Goal: Task Accomplishment & Management: Manage account settings

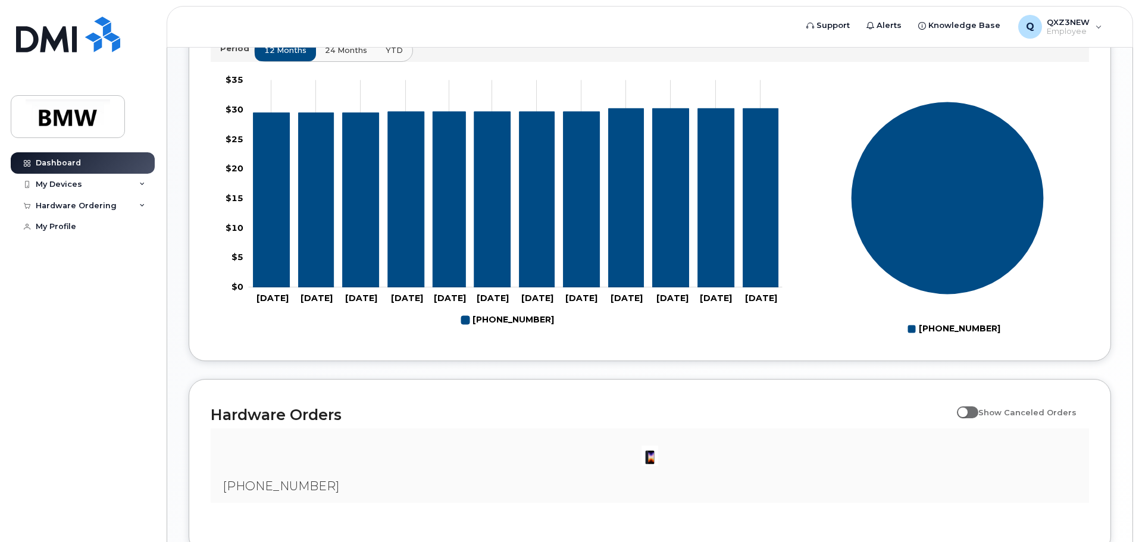
scroll to position [542, 0]
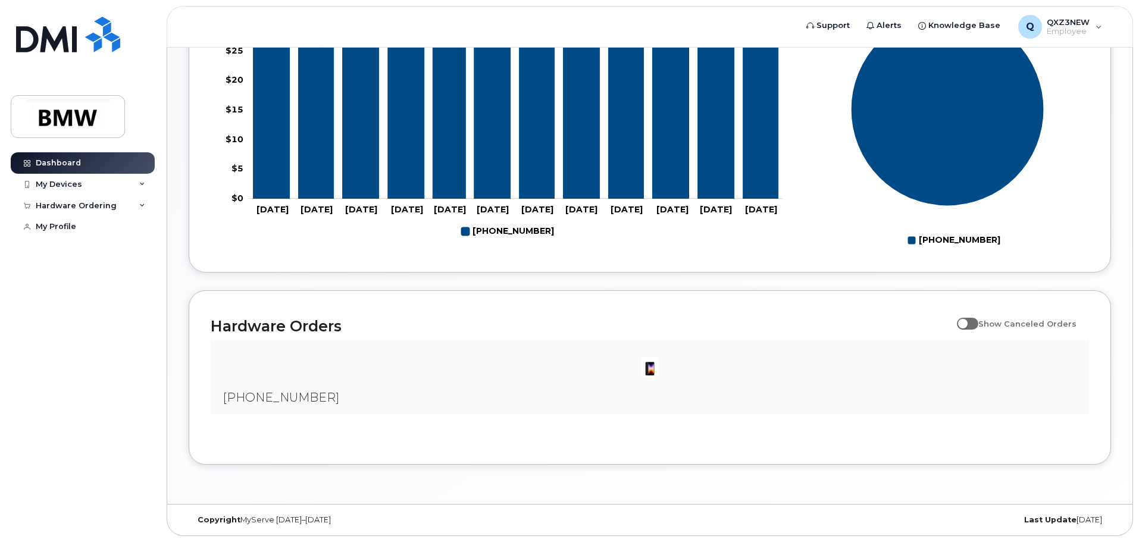
click at [290, 402] on span "[PHONE_NUMBER]" at bounding box center [281, 397] width 117 height 14
click at [650, 371] on img at bounding box center [650, 367] width 24 height 24
click at [977, 321] on span at bounding box center [967, 324] width 21 height 12
click at [966, 321] on input "Show Canceled Orders" at bounding box center [962, 317] width 10 height 10
click at [974, 324] on span at bounding box center [967, 324] width 21 height 12
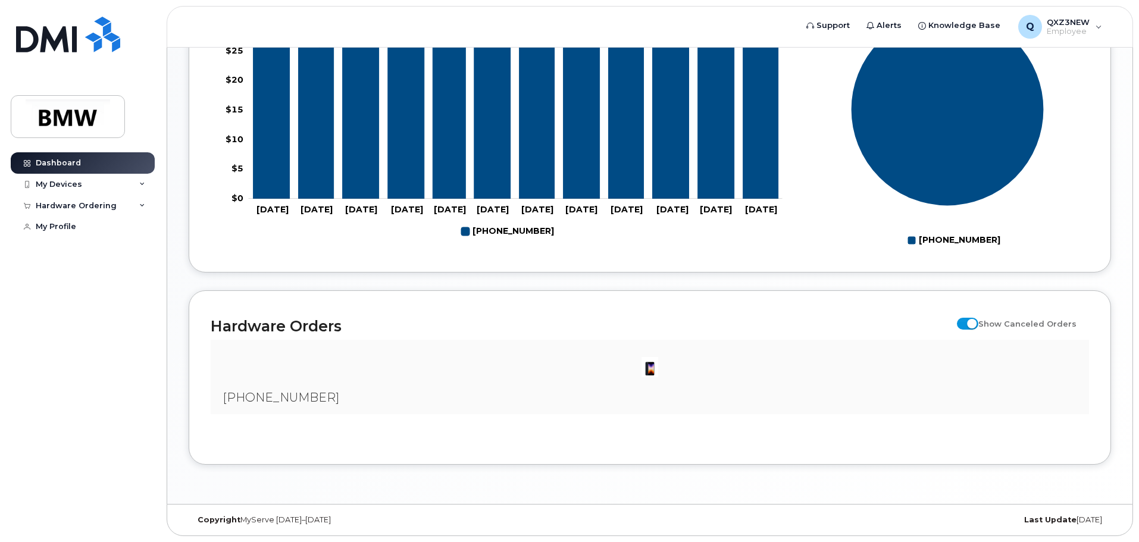
click at [966, 322] on input "Show Canceled Orders" at bounding box center [962, 317] width 10 height 10
checkbox input "false"
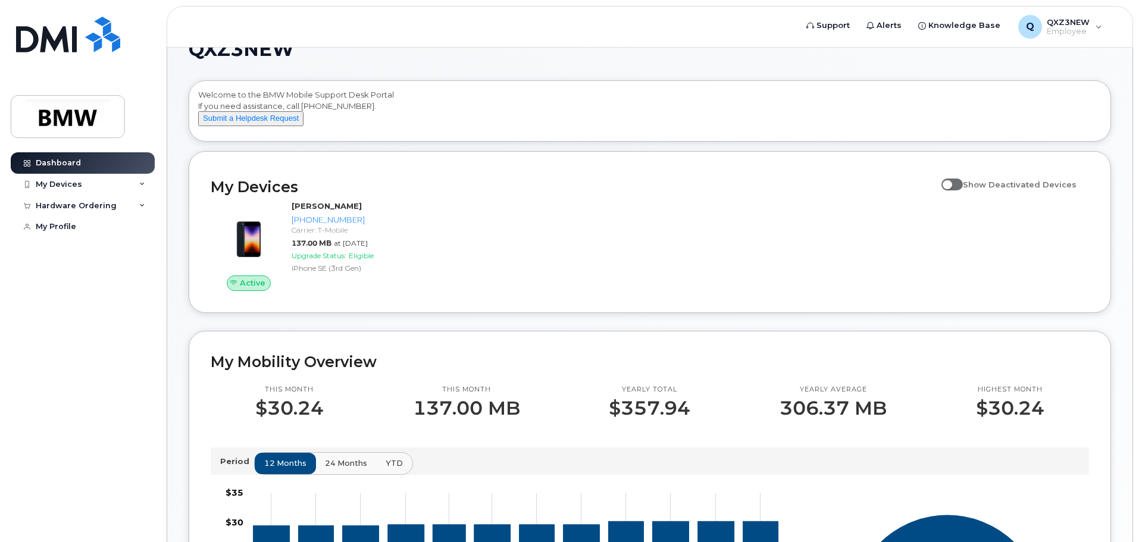
scroll to position [0, 0]
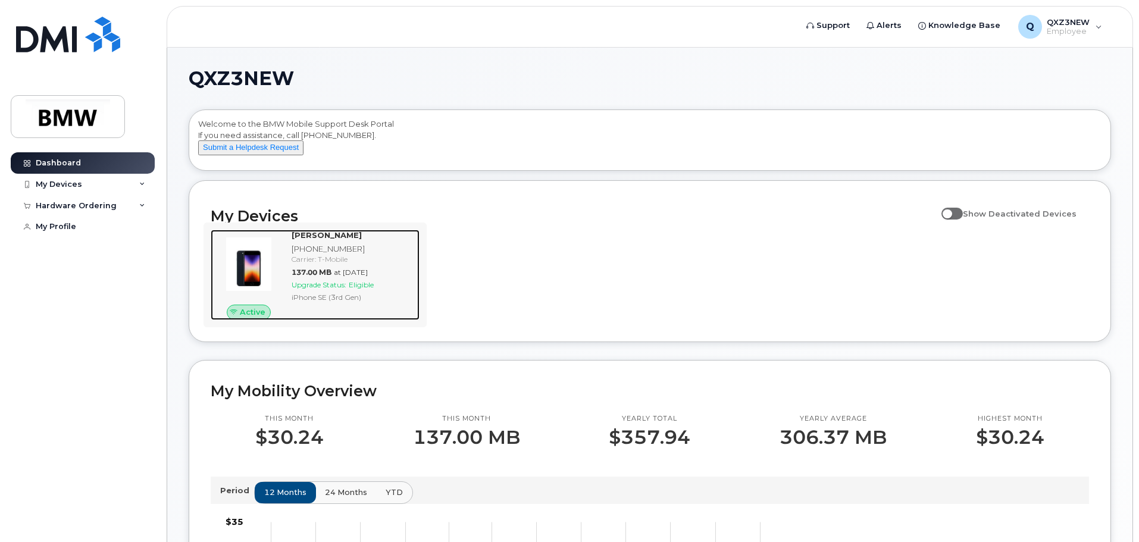
click at [386, 302] on div "iPhone SE (3rd Gen)" at bounding box center [353, 297] width 123 height 10
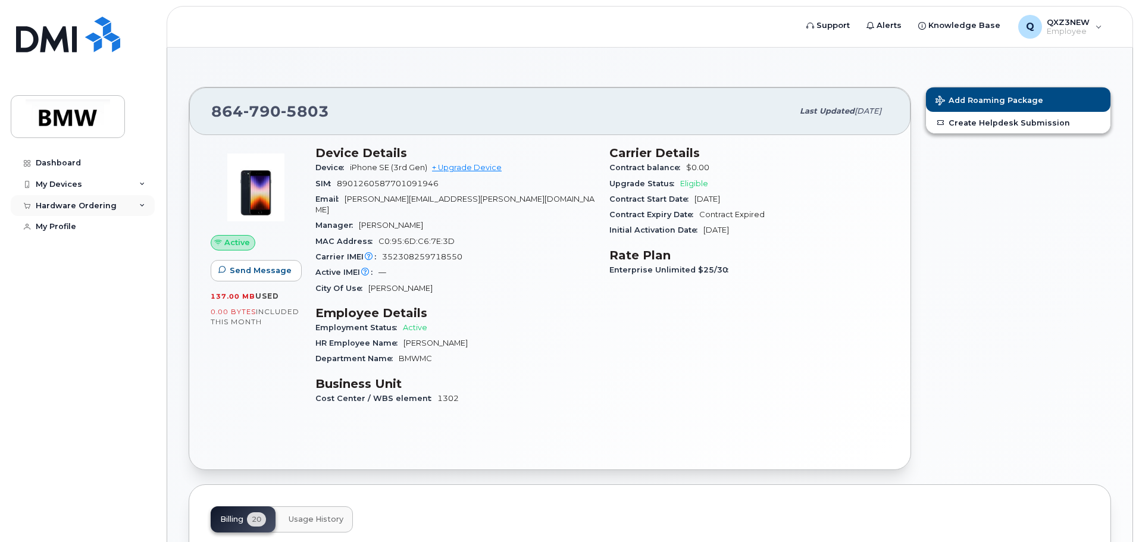
click at [104, 205] on div "Hardware Ordering" at bounding box center [76, 206] width 81 height 10
click at [89, 227] on link "My Orders" at bounding box center [93, 227] width 123 height 23
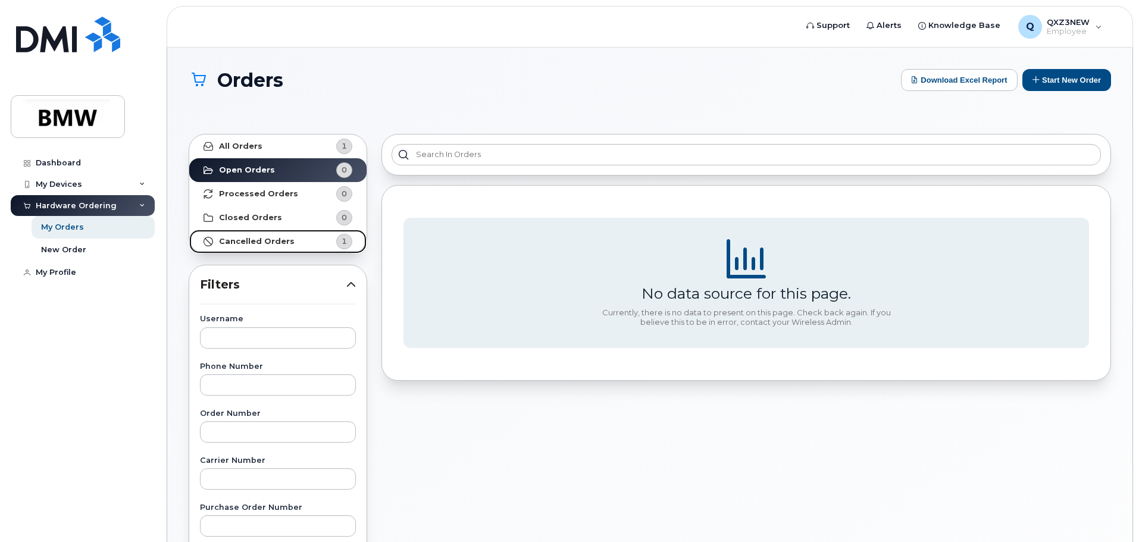
click at [304, 241] on link "Cancelled Orders 1" at bounding box center [277, 242] width 177 height 24
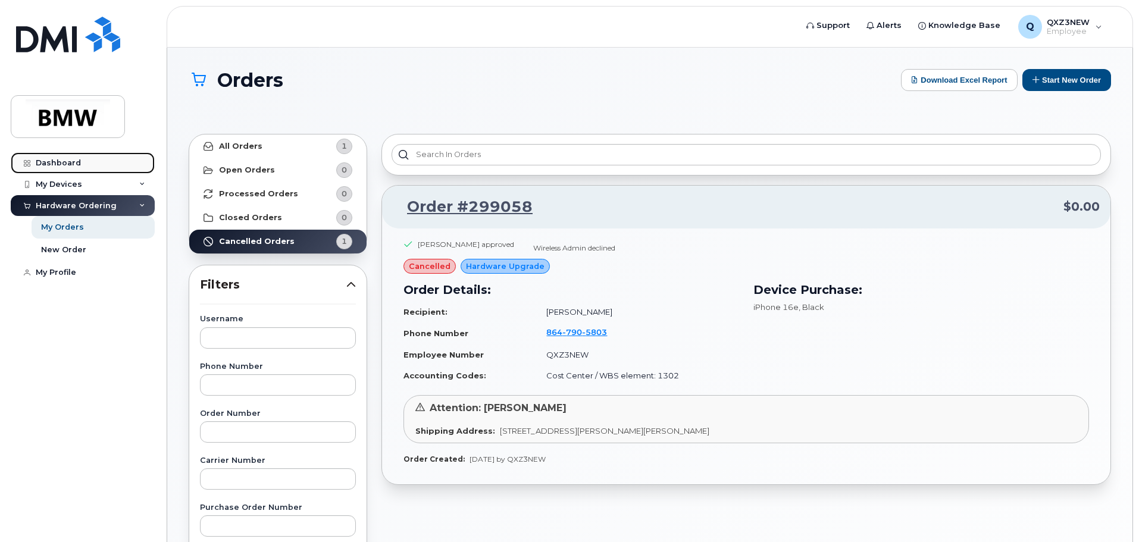
click at [115, 160] on link "Dashboard" at bounding box center [83, 162] width 144 height 21
